Goal: Task Accomplishment & Management: Complete application form

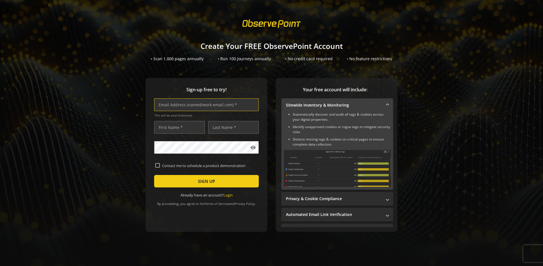
click at [205, 105] on input "text" at bounding box center [206, 104] width 105 height 13
type input "[EMAIL_ADDRESS][DOMAIN_NAME]"
click at [178, 127] on input "text" at bounding box center [179, 127] width 51 height 13
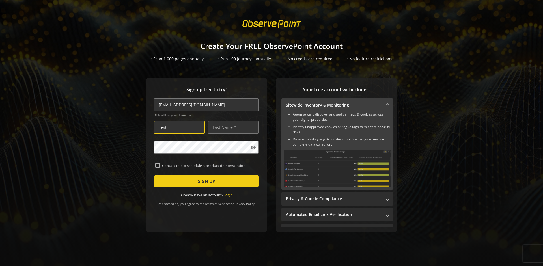
type input "Test"
click at [232, 127] on input "text" at bounding box center [233, 127] width 51 height 13
type input "Test"
click at [205, 181] on span "SIGN UP" at bounding box center [206, 181] width 17 height 10
